Goal: Task Accomplishment & Management: Use online tool/utility

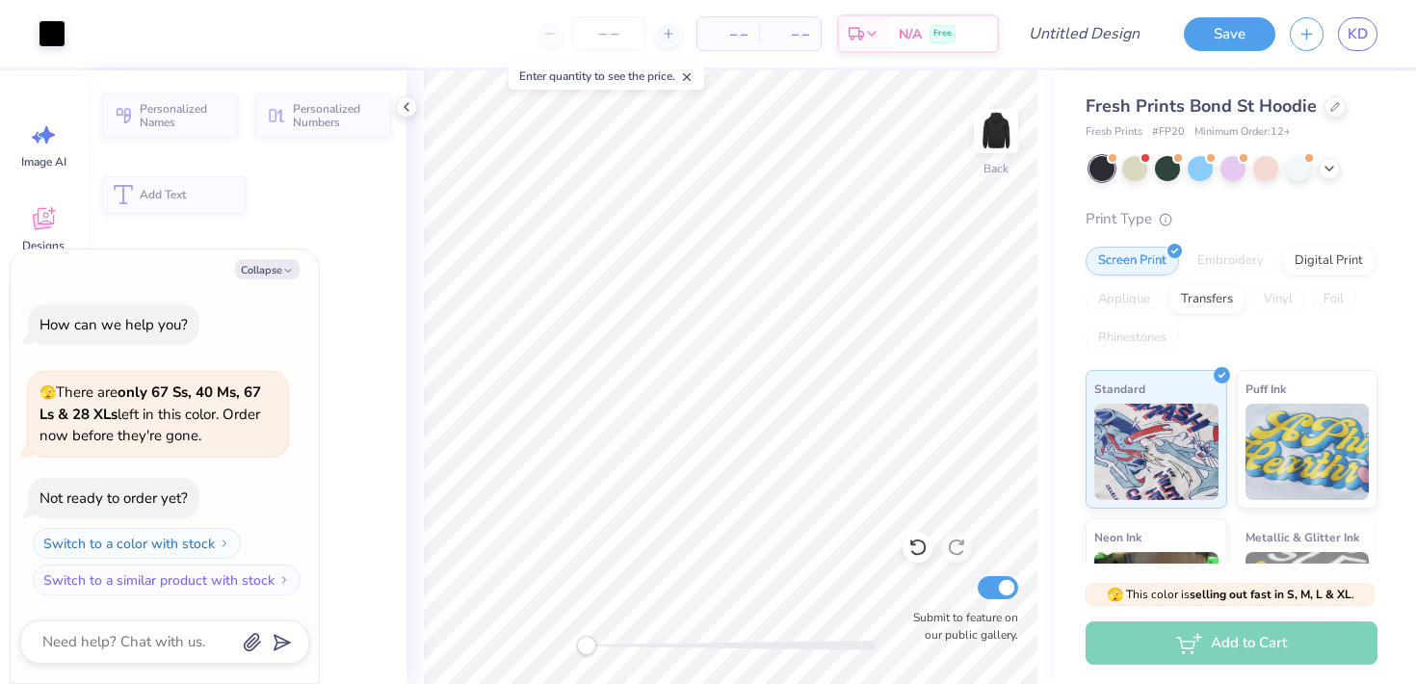
type textarea "x"
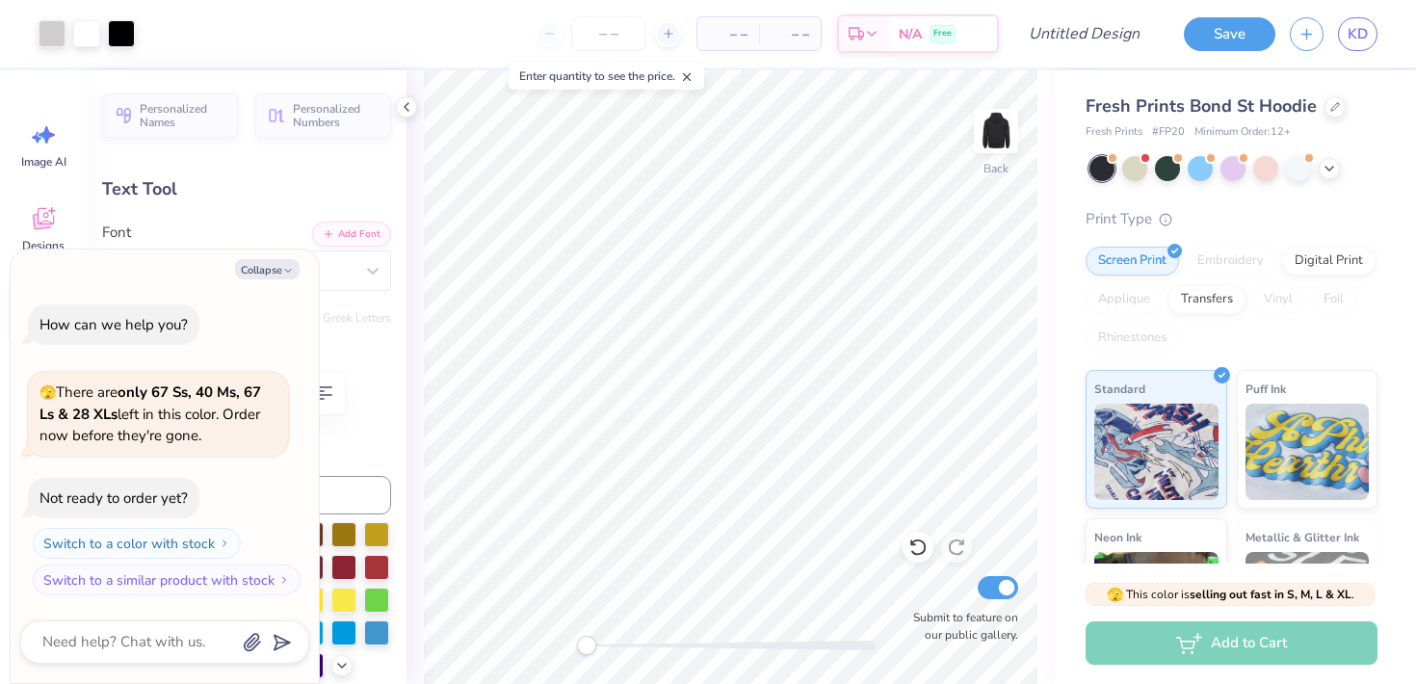
type input "0.0"
type textarea "x"
type input "-5.1"
type textarea "x"
type textarea "S"
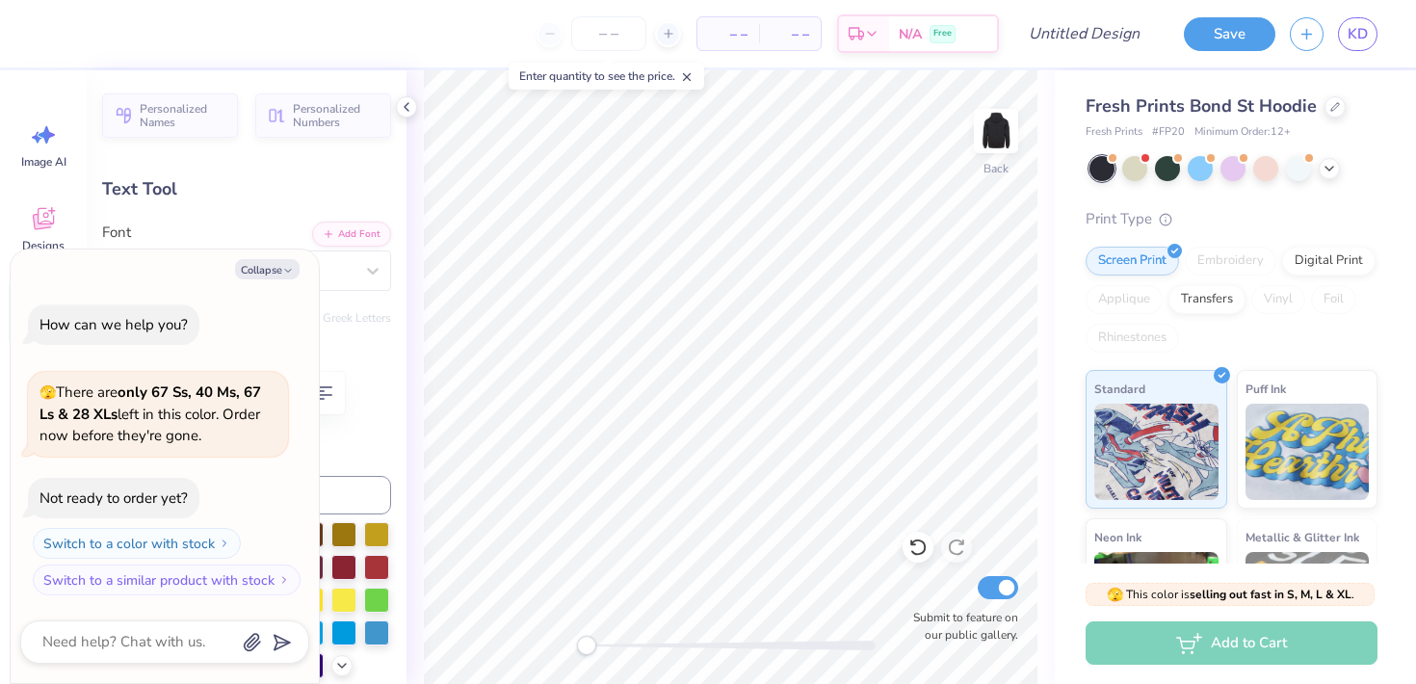
type textarea "x"
type textarea "SD"
type textarea "x"
type textarea "SDT"
type textarea "x"
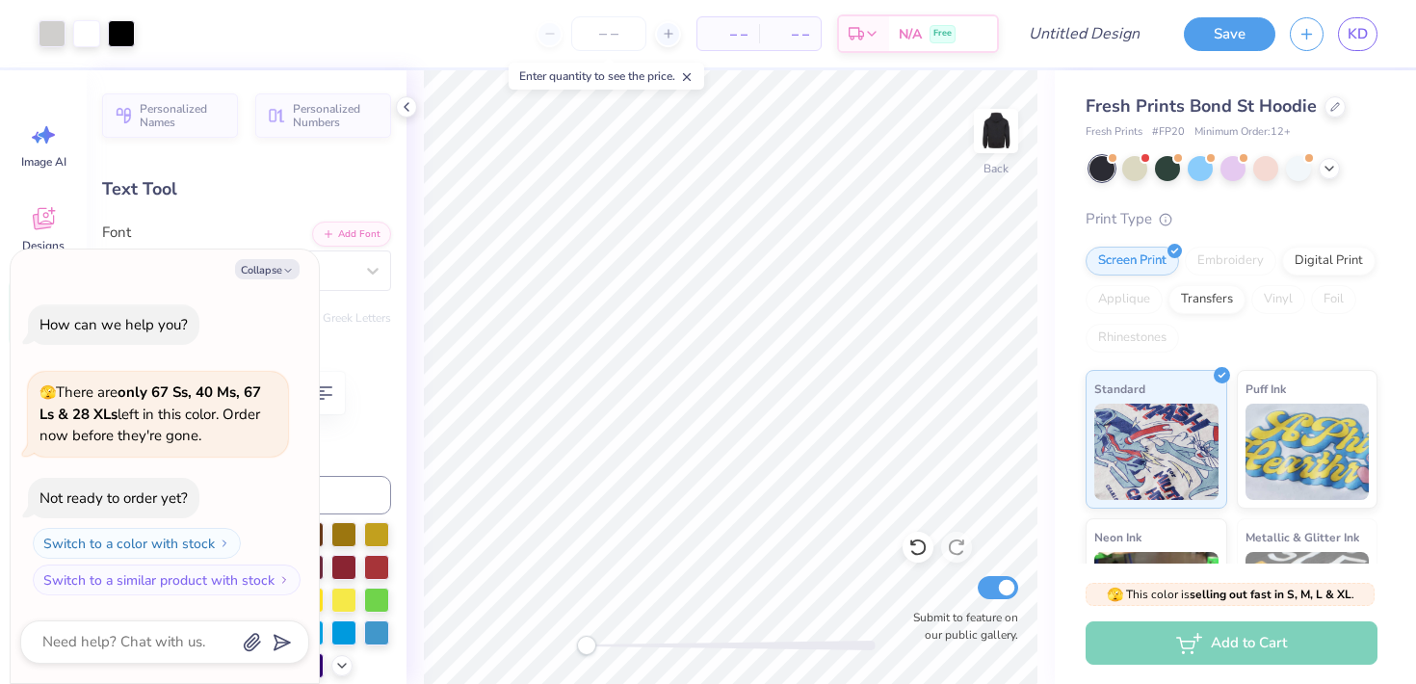
type input "0.0"
type textarea "x"
type input "5.97"
type input "2.23"
type input "2.01"
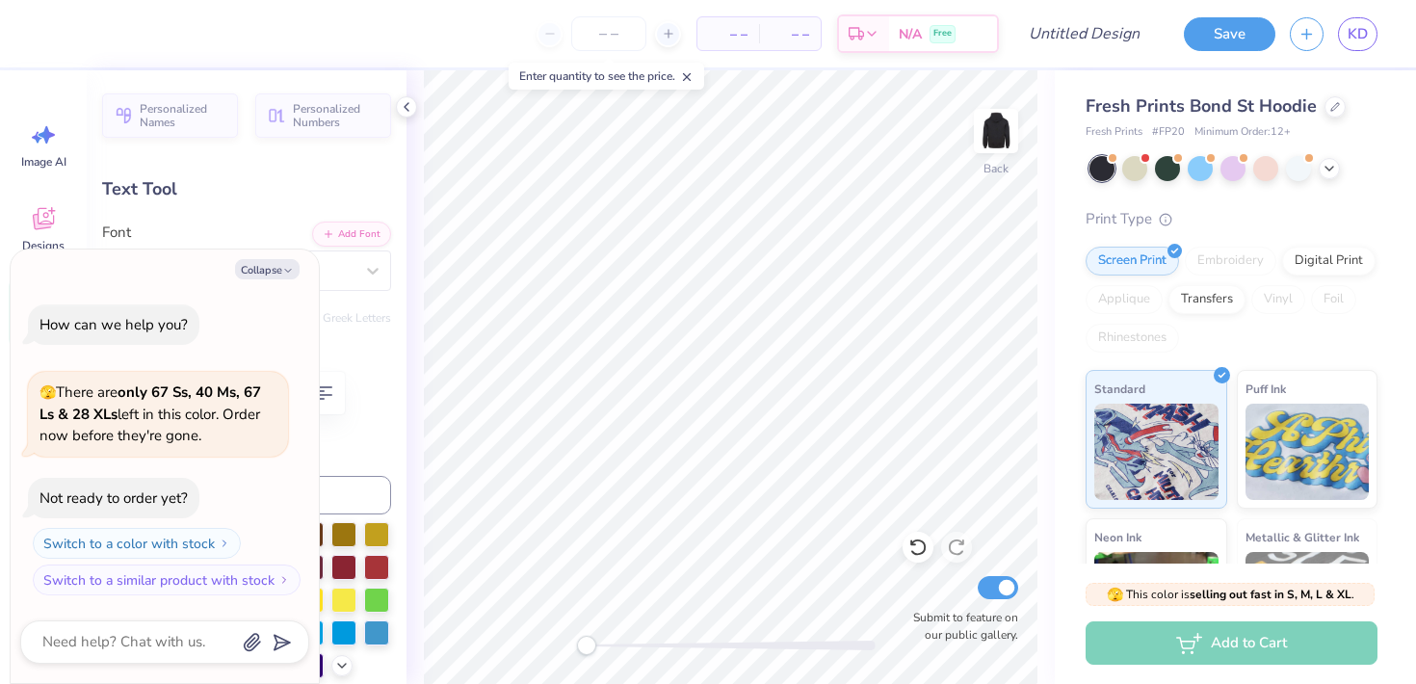
type textarea "x"
type textarea "S"
type textarea "x"
type textarea "SD"
type textarea "x"
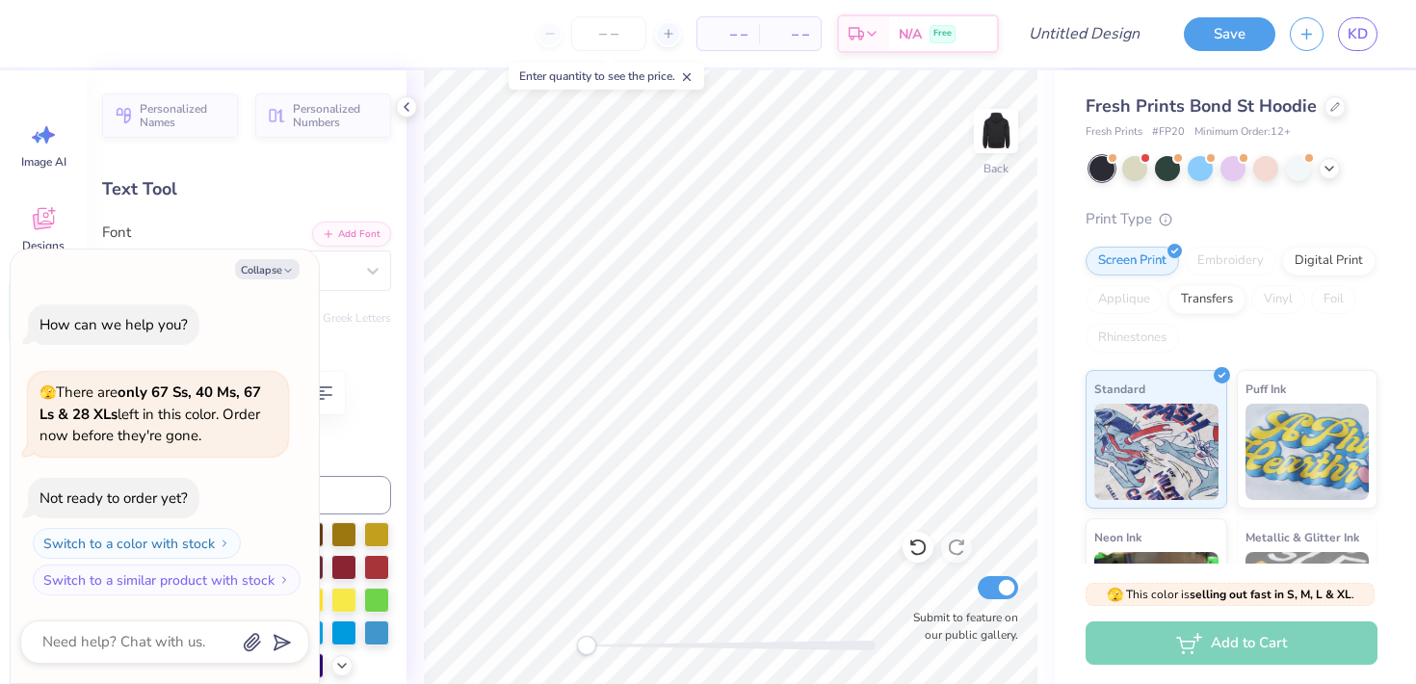
type textarea "SDT"
type textarea "x"
type input "8.29"
type textarea "x"
type textarea "S"
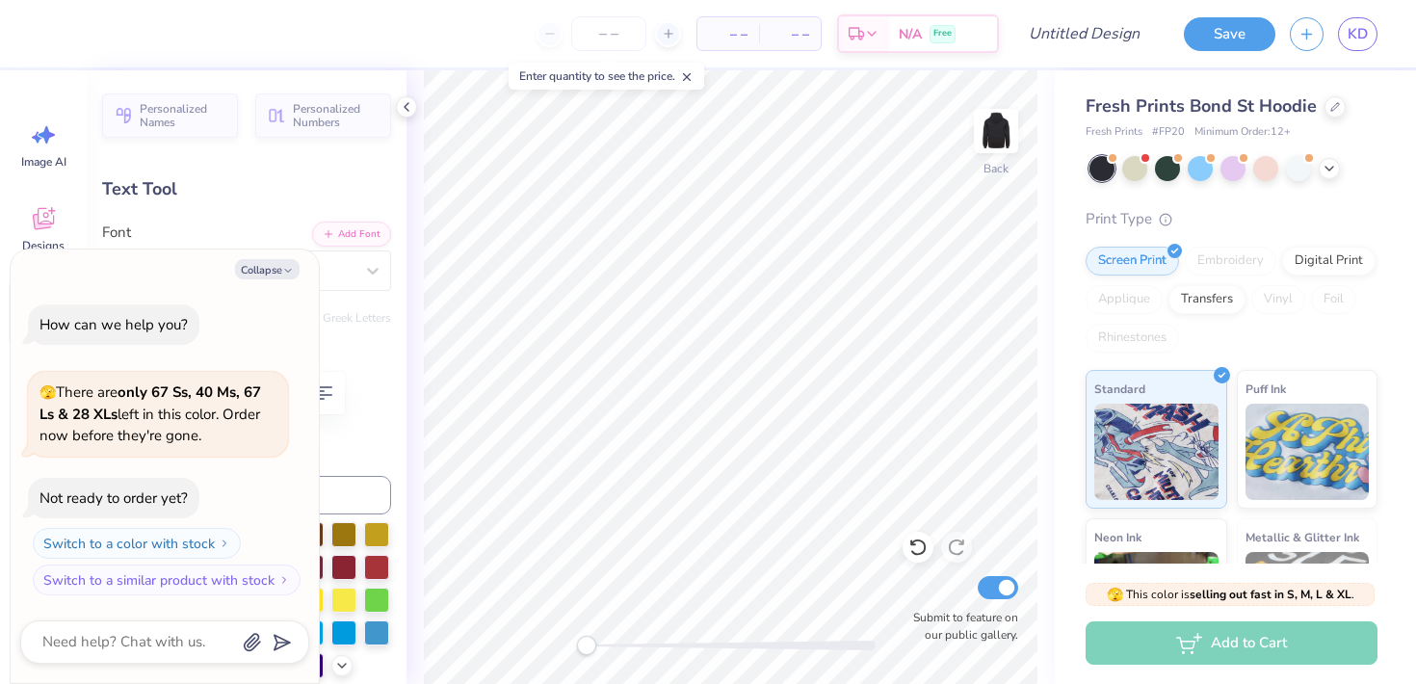
type textarea "x"
type textarea "SDT"
type textarea "x"
type textarea "SDTT"
type textarea "x"
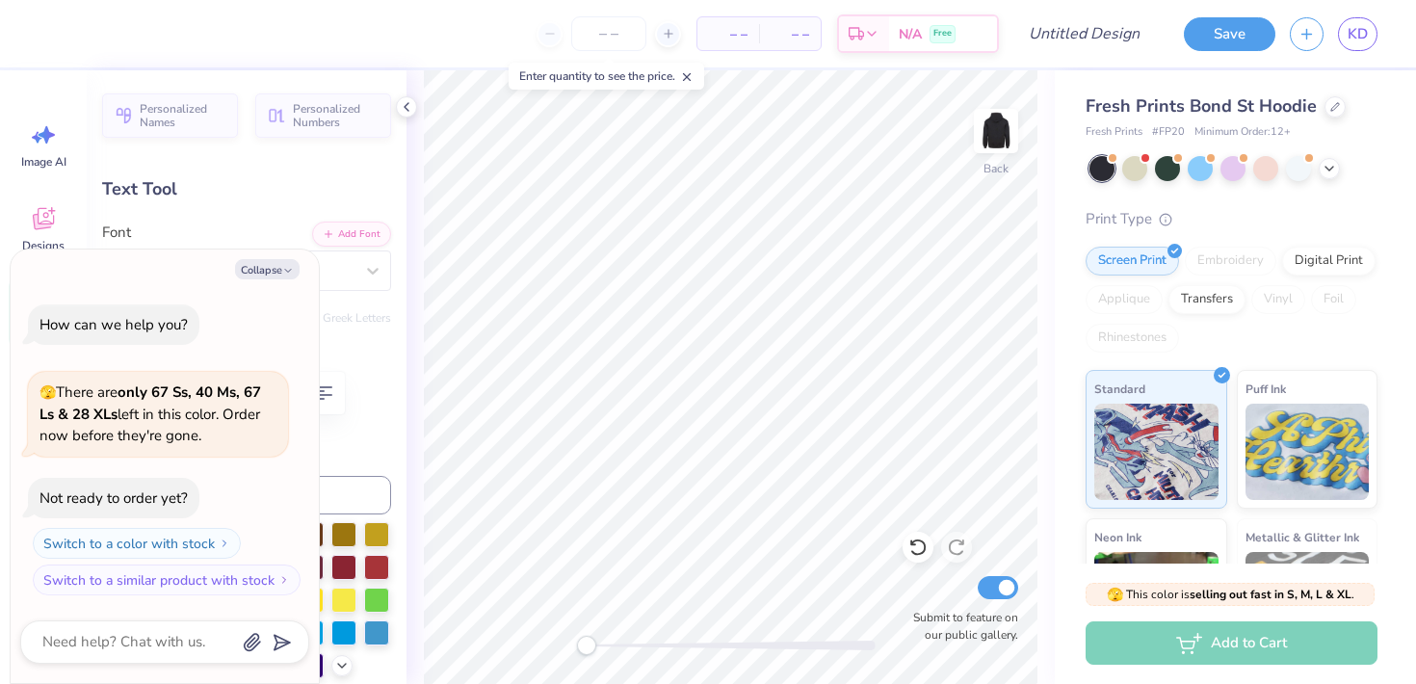
type textarea "SDT"
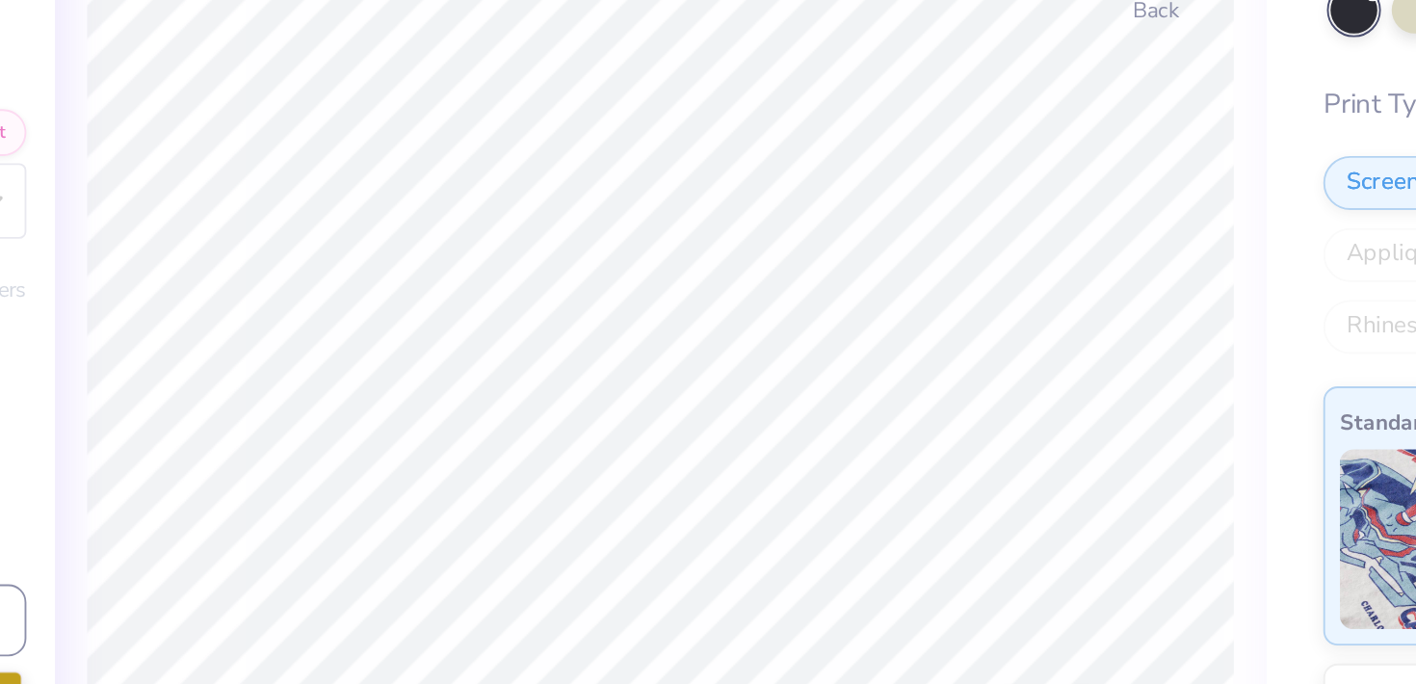
type textarea "x"
type input "2.27"
type input "0.42"
type input "8.35"
type input "0.4"
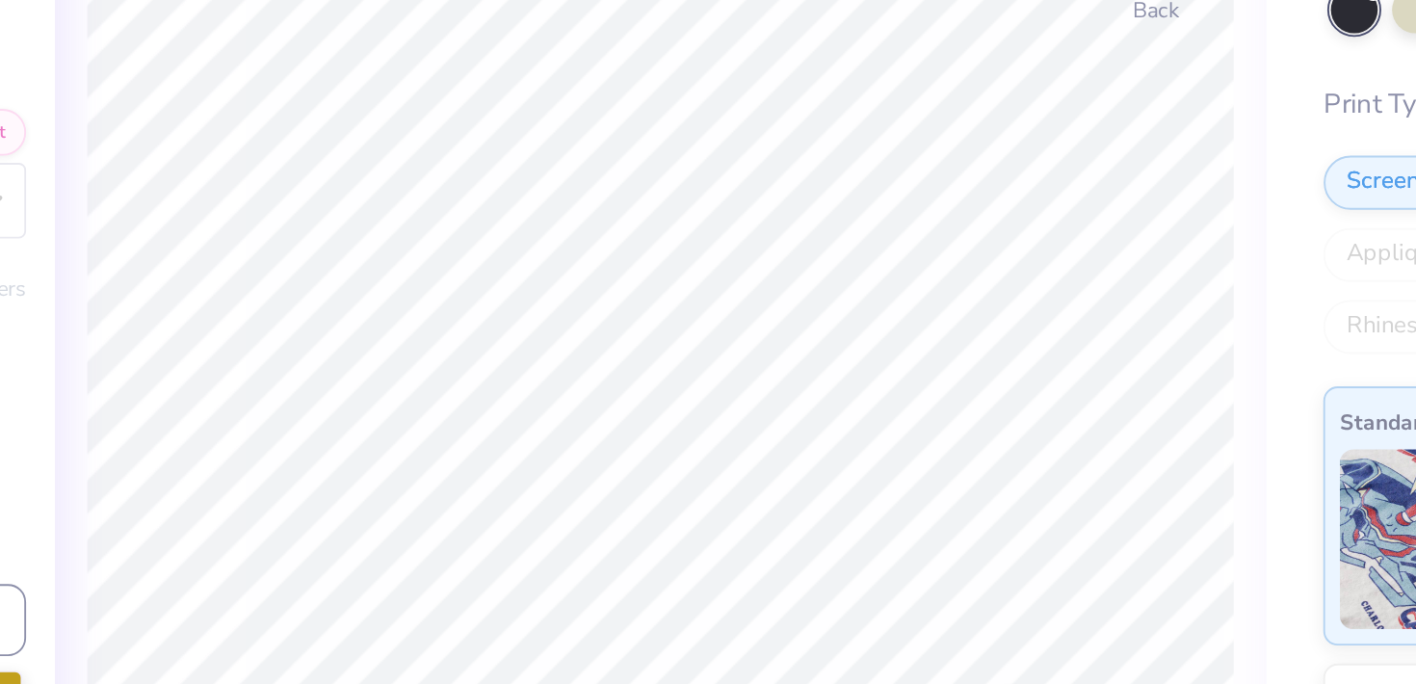
scroll to position [0, 1]
type textarea "x"
type input "2.13"
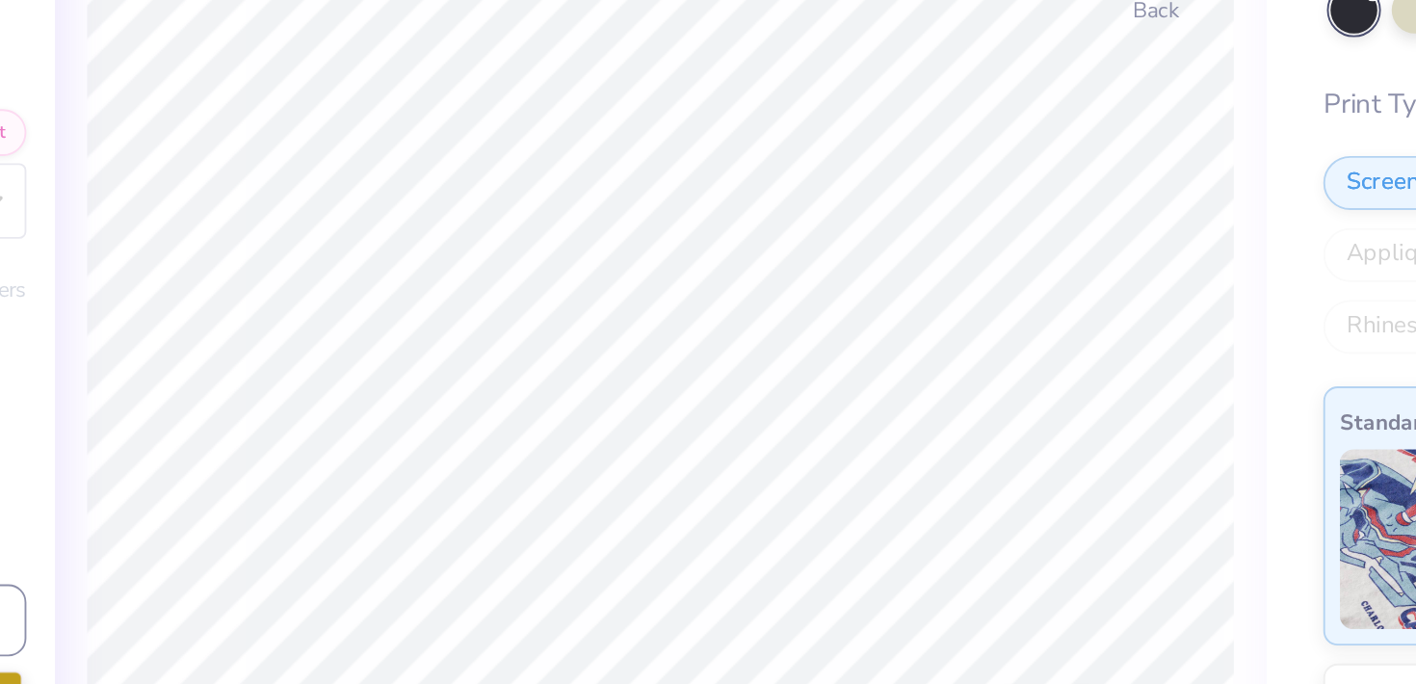
type input "0.65"
type input "7.85"
type input "-3.8"
type textarea "x"
type textarea "H"
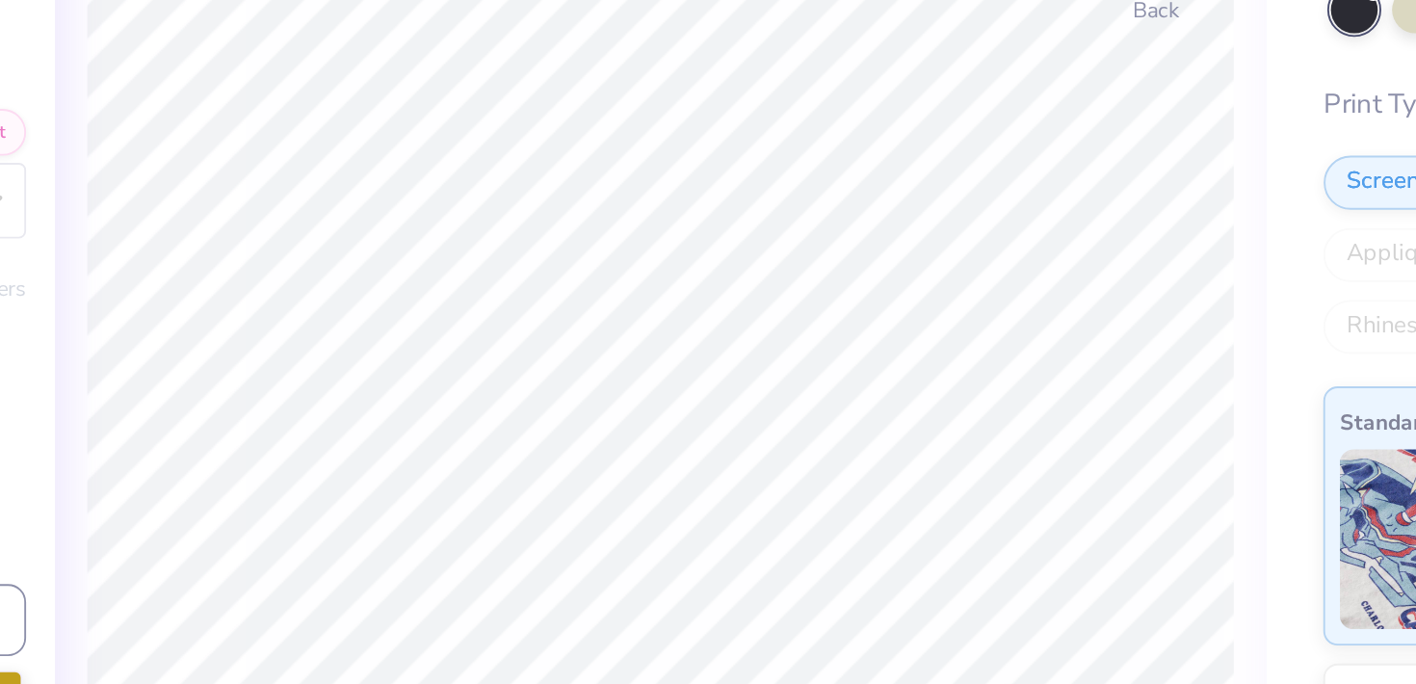
type textarea "x"
type textarea "Hom"
type textarea "x"
type textarea "Home"
type textarea "x"
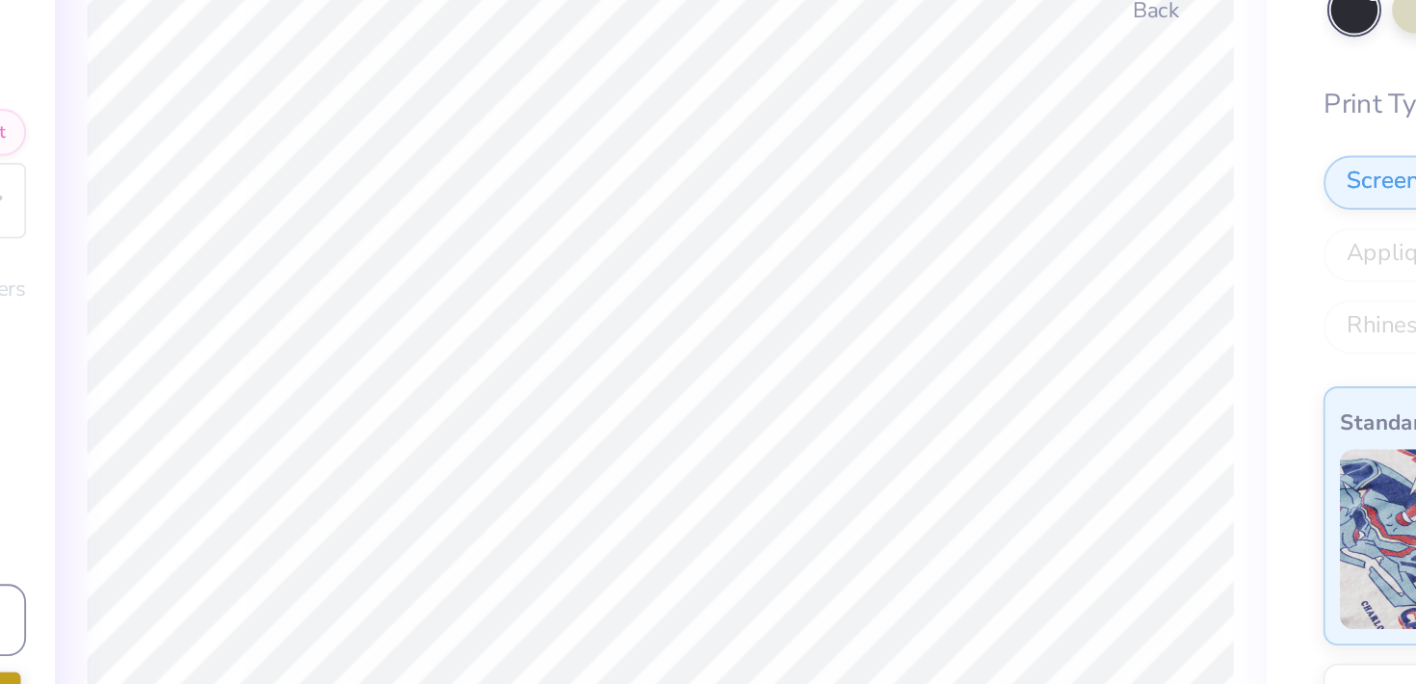
type textarea "Hom"
type textarea "x"
type textarea "Ho"
type textarea "x"
type textarea "H"
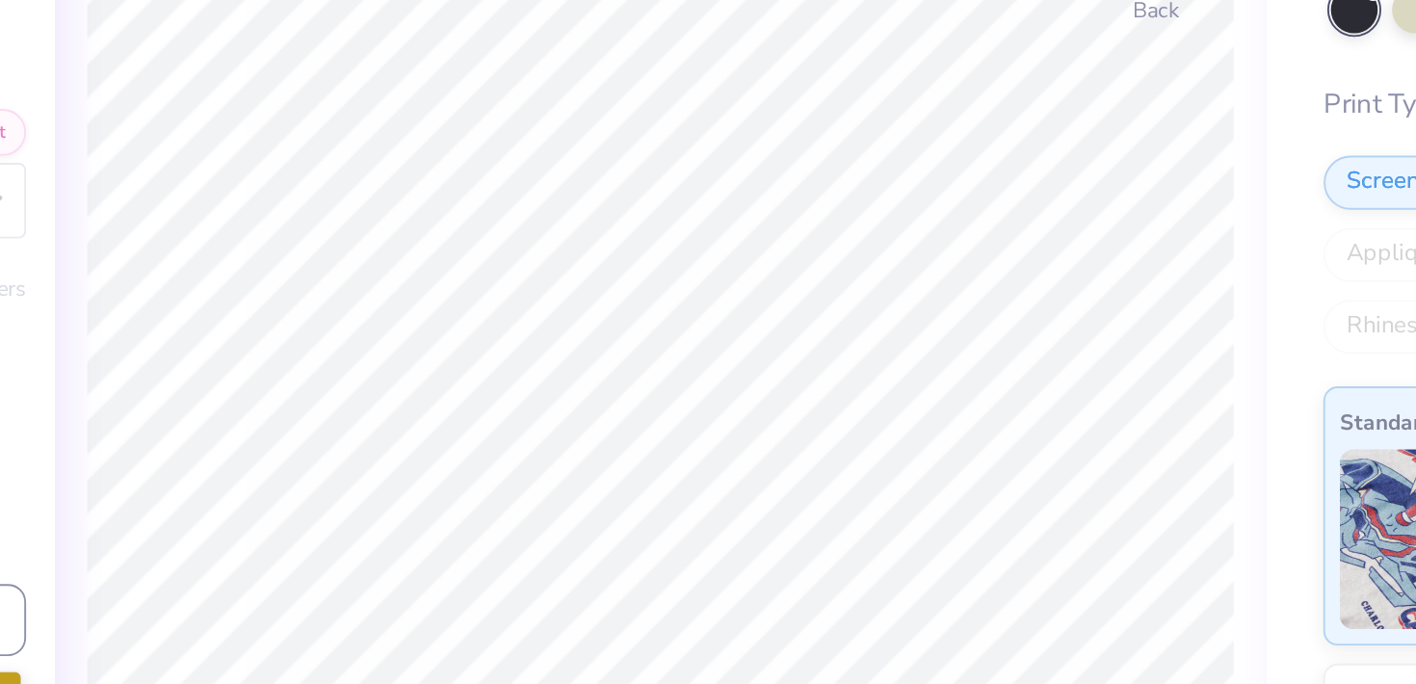
type textarea "x"
type textarea "HOM"
type textarea "x"
type textarea "HOMECOM"
type textarea "x"
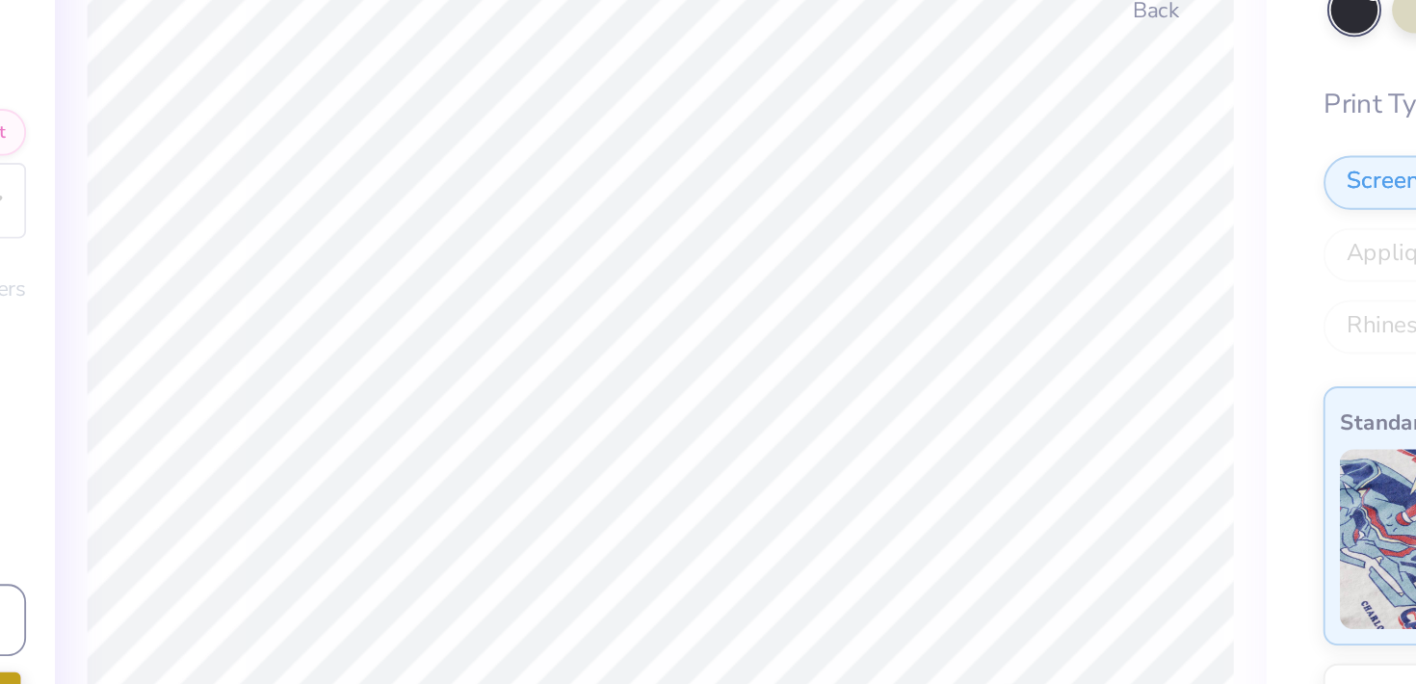
type textarea "HOMECOMIN"
type textarea "x"
type textarea "HOMECOMING"
type textarea "x"
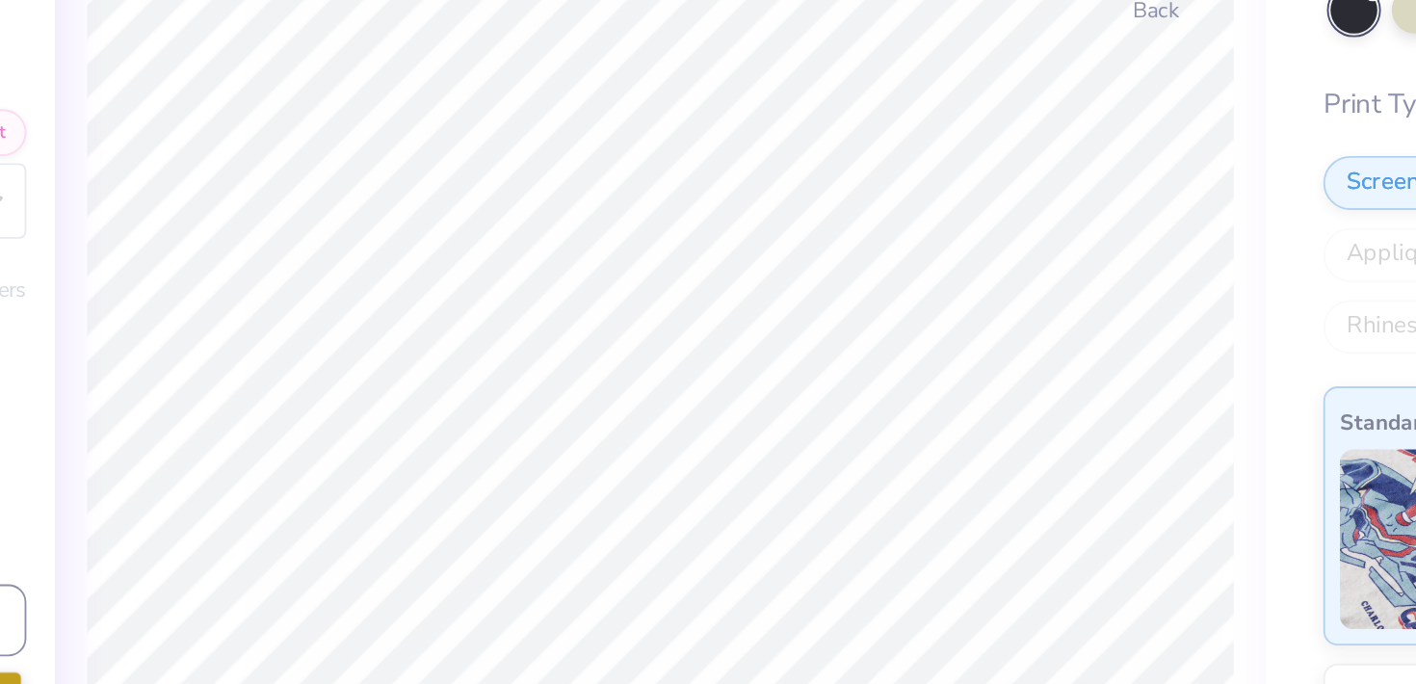
type input "0.0"
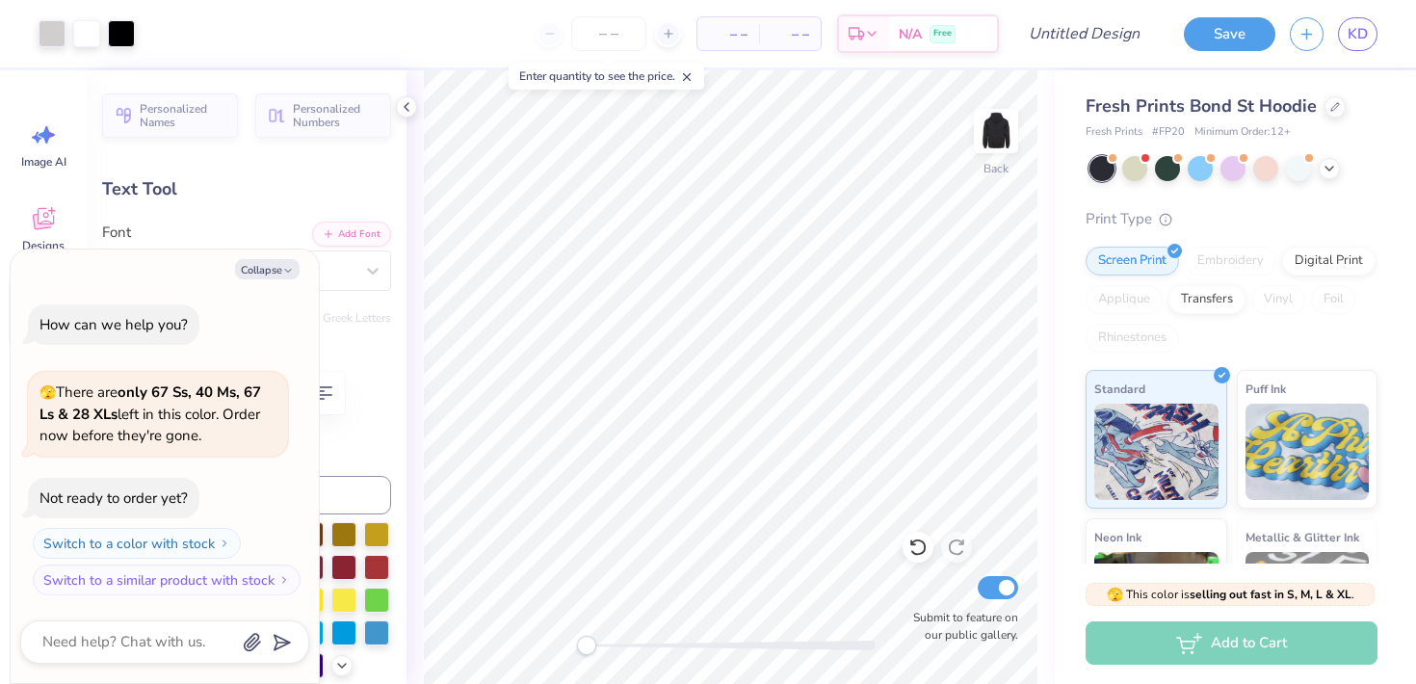
type textarea "x"
type input "3.13"
type input "7.82"
type input "-3.8"
type textarea "x"
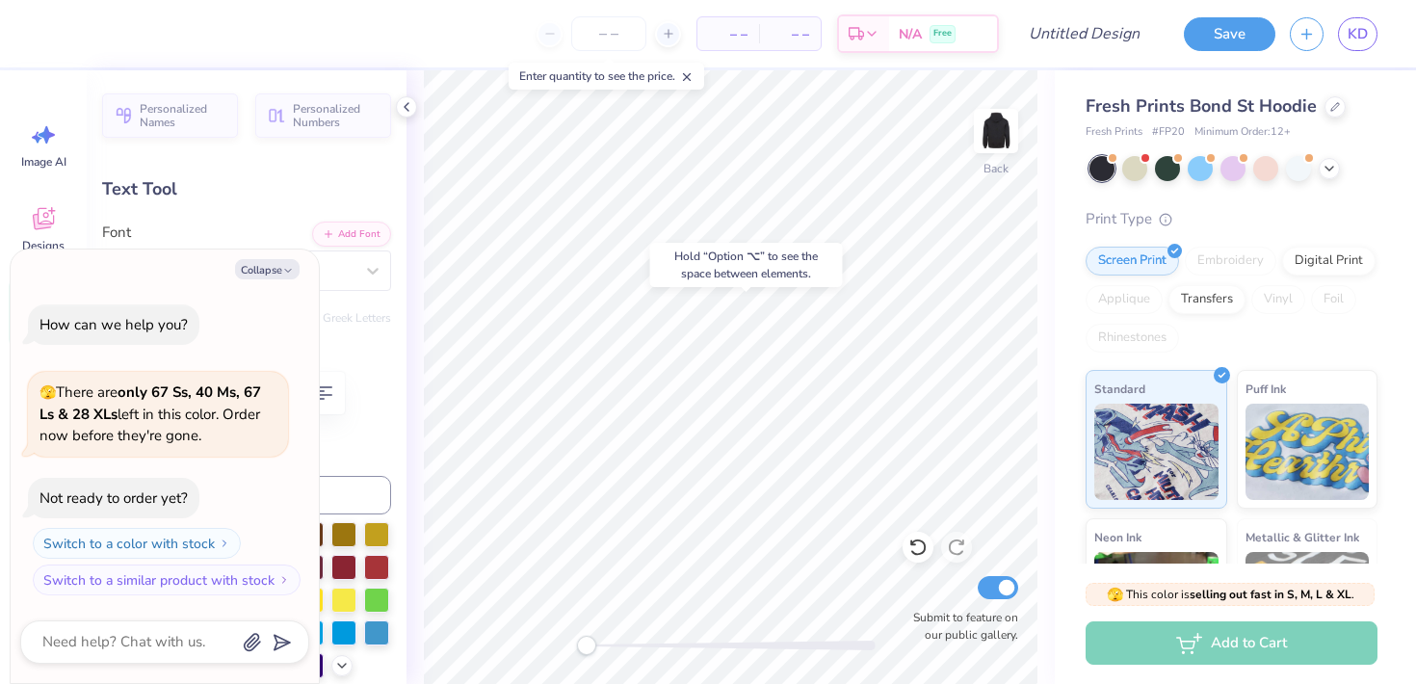
type input "0.0"
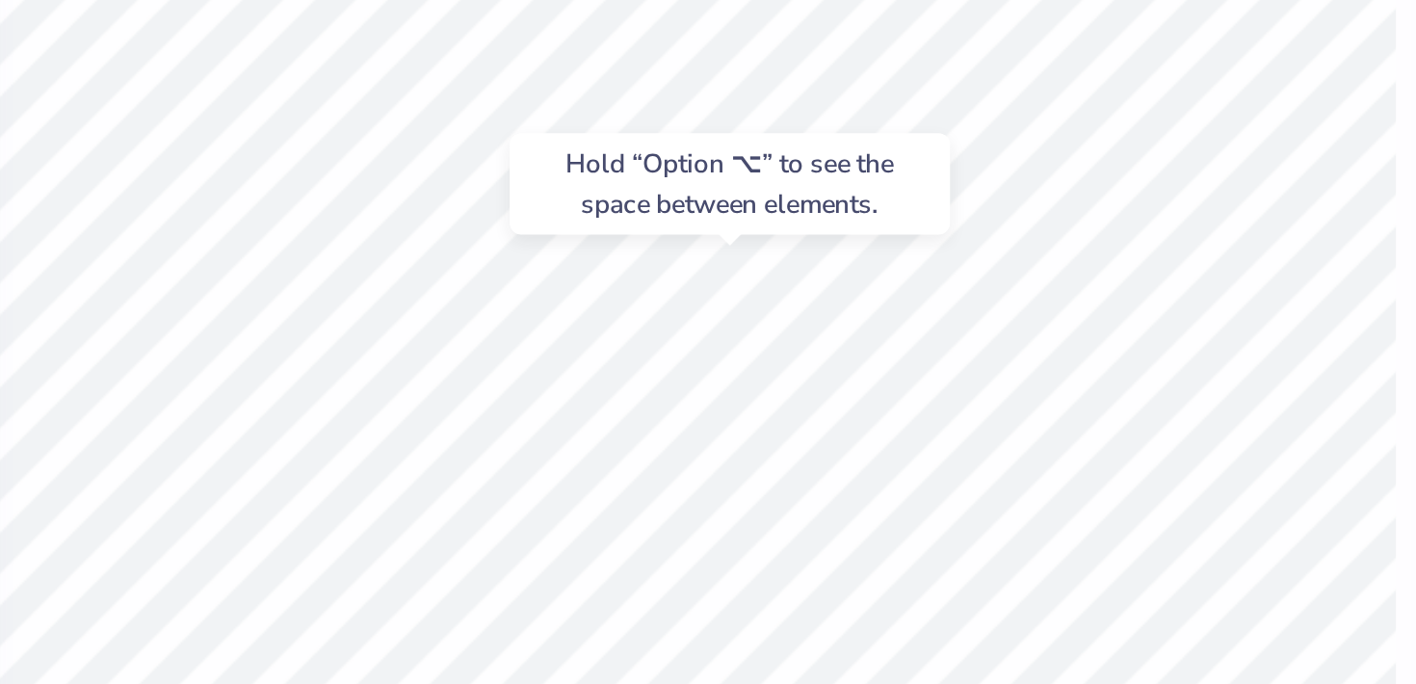
type textarea "x"
type input "7.84"
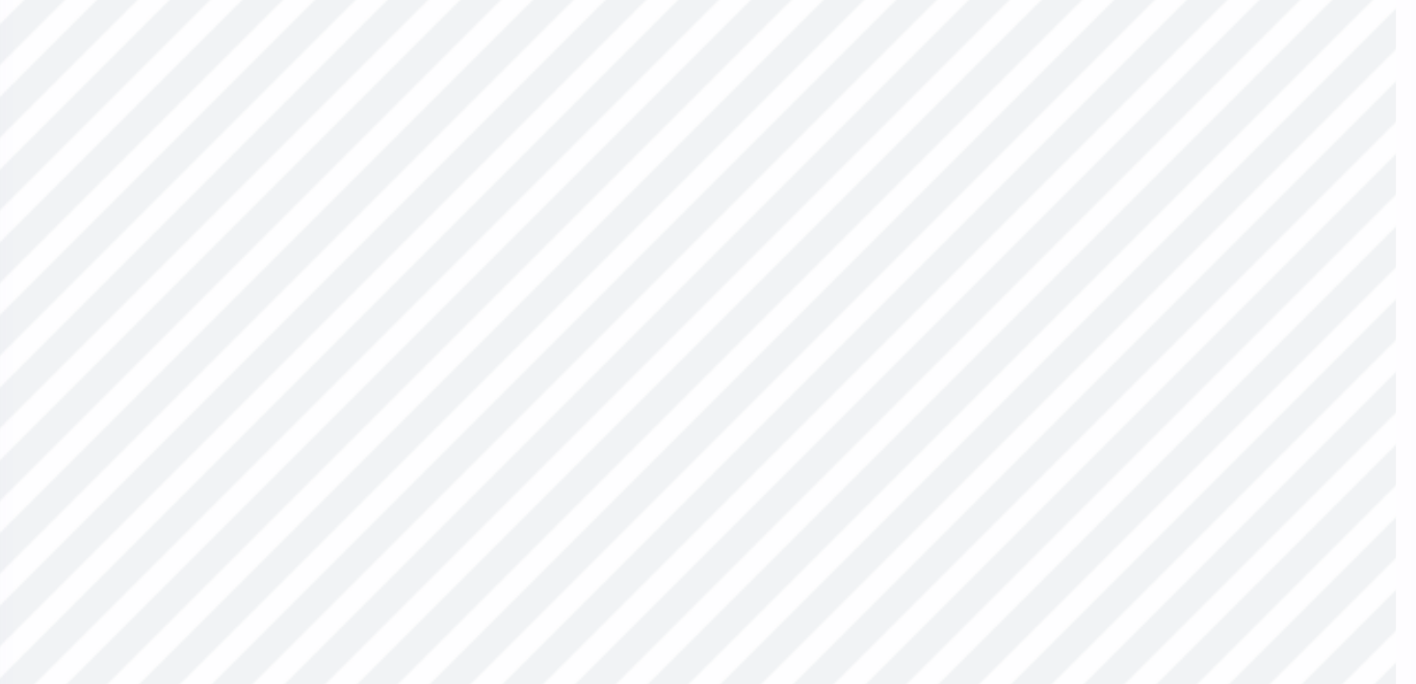
type input "-3.8"
type textarea "x"
type input "2.56"
type input "0.54"
type input "7.97"
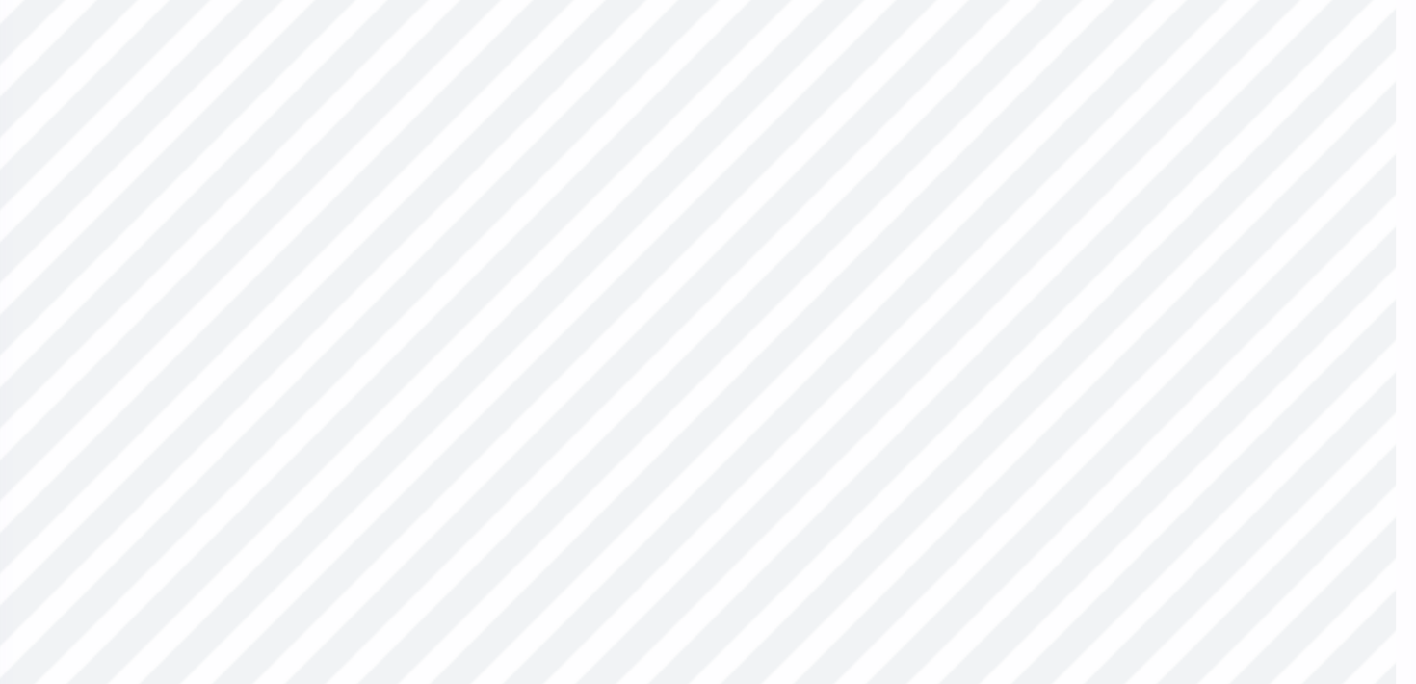
type input "0.0"
type textarea "x"
type input "-3.8"
type textarea "x"
type input "0.0"
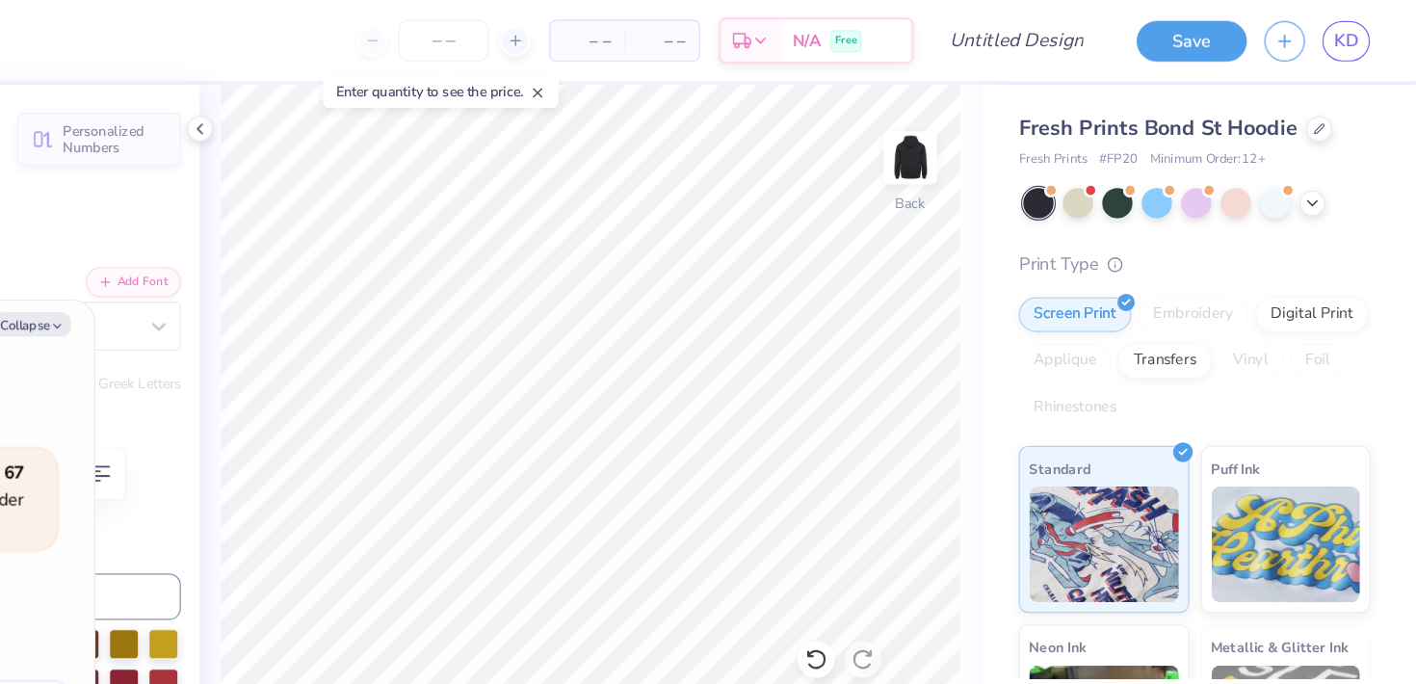
scroll to position [0, 0]
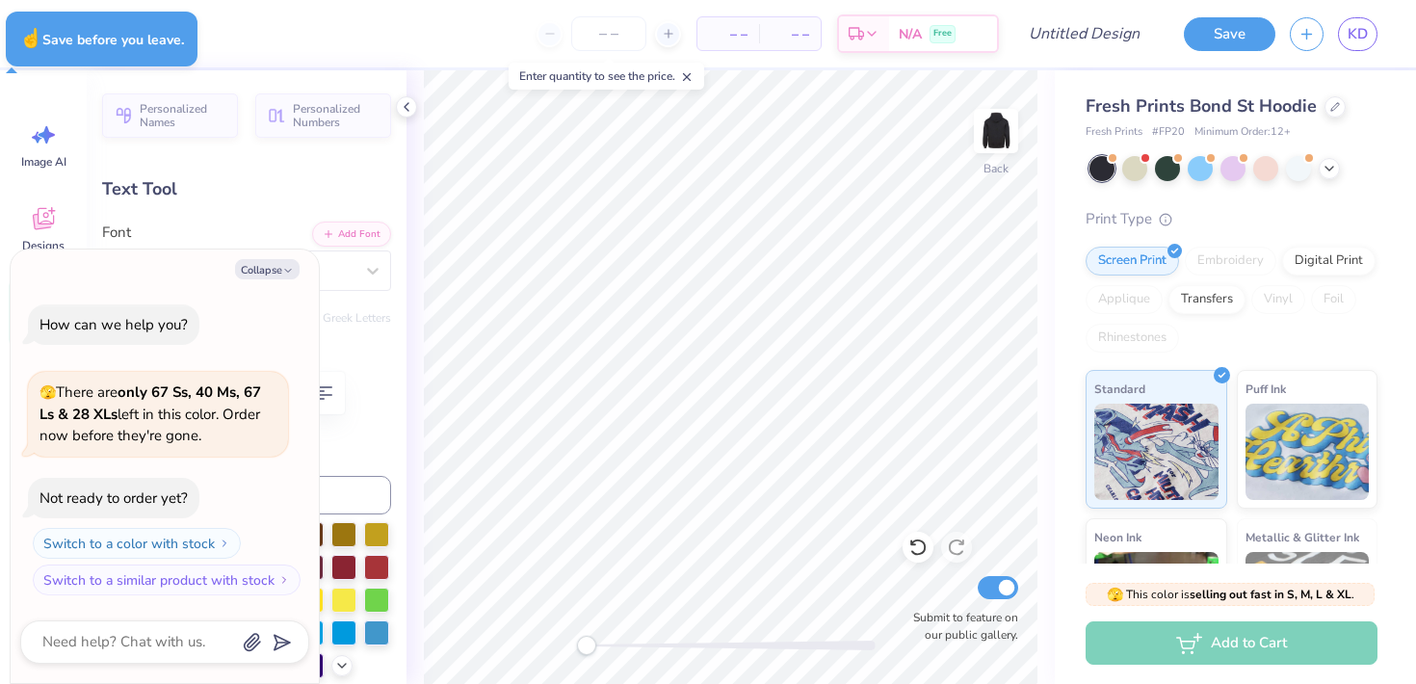
type textarea "x"
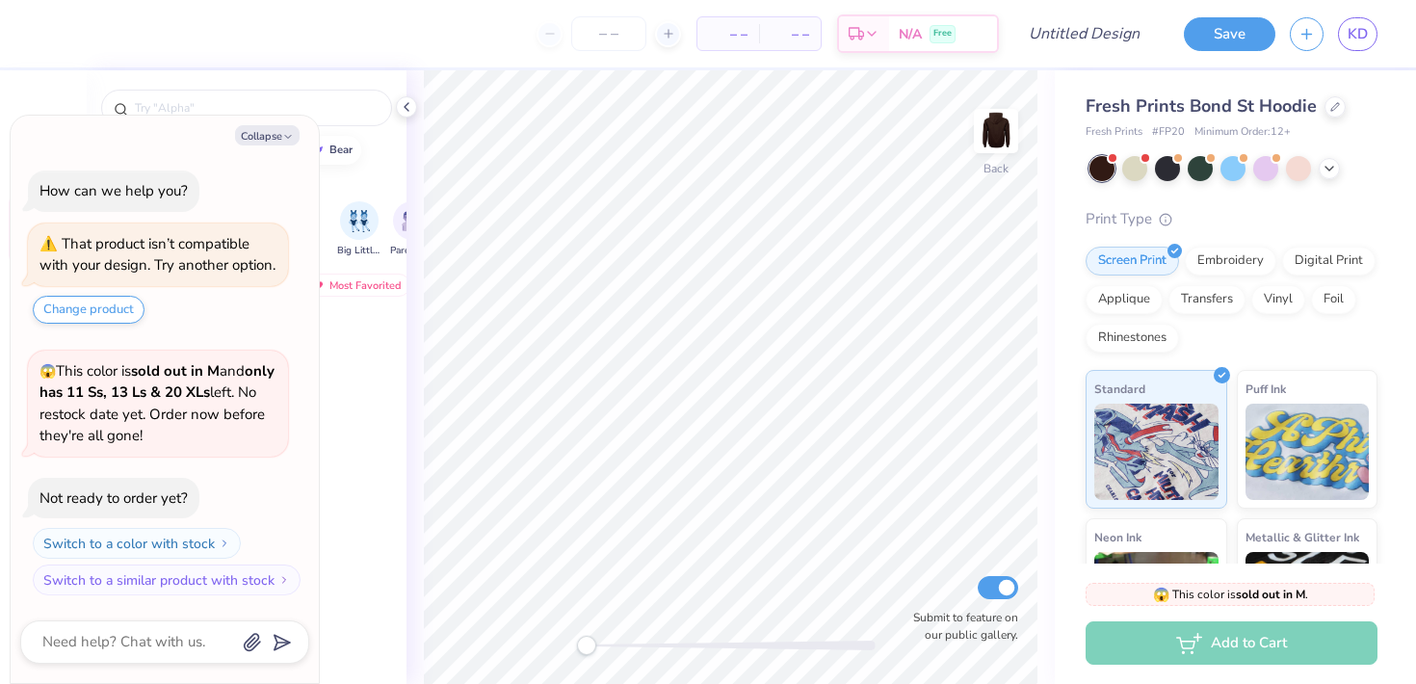
scroll to position [11, 0]
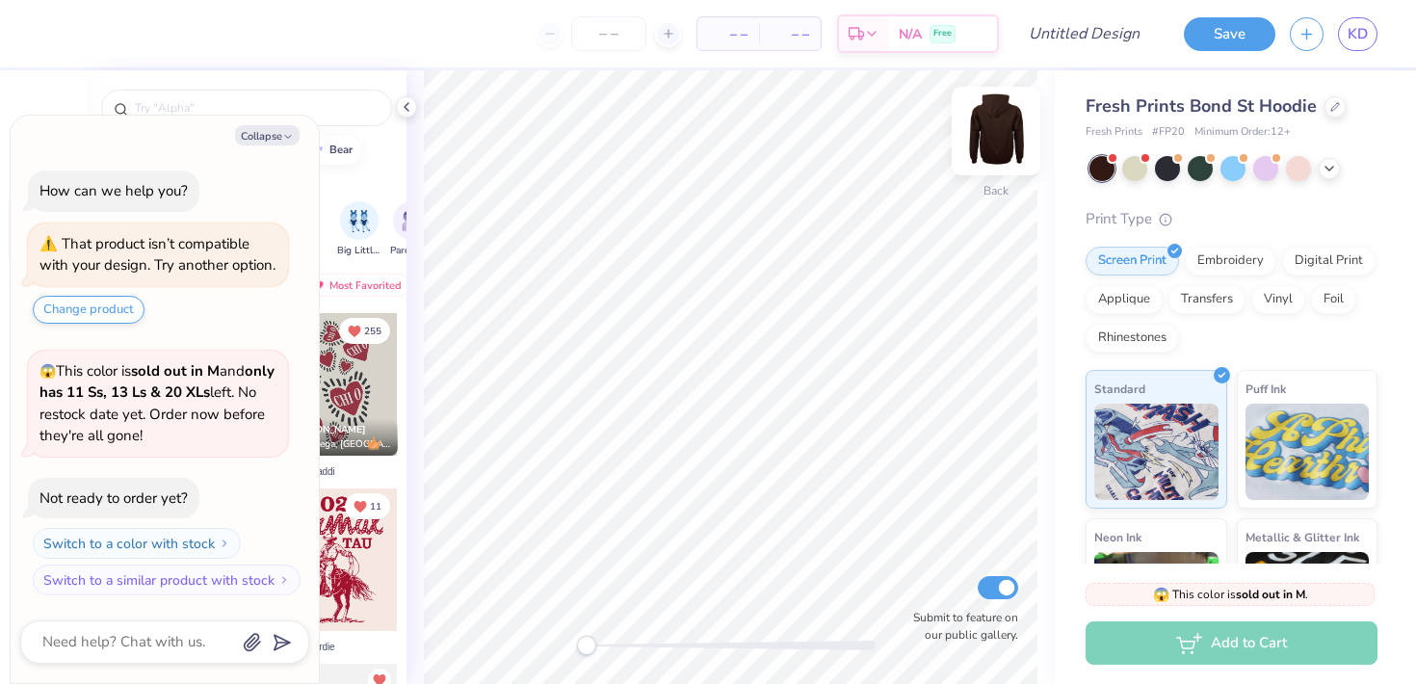
click at [1006, 145] on img at bounding box center [996, 130] width 77 height 77
click at [287, 125] on button "Collapse" at bounding box center [267, 135] width 65 height 20
type textarea "x"
